Goal: Communication & Community: Answer question/provide support

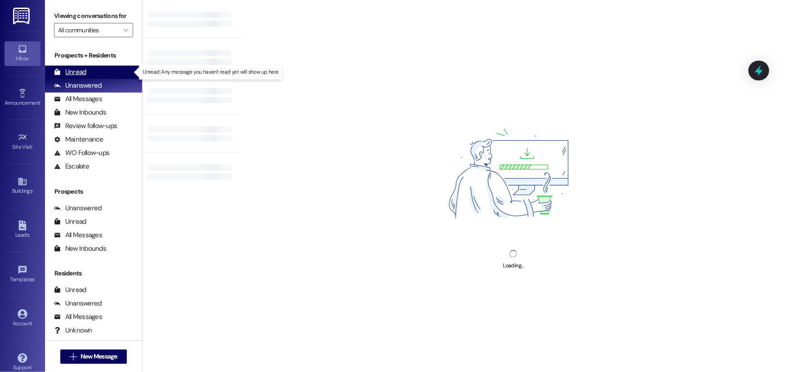
click at [79, 73] on div "Unread" at bounding box center [70, 71] width 32 height 9
